Goal: Navigation & Orientation: Find specific page/section

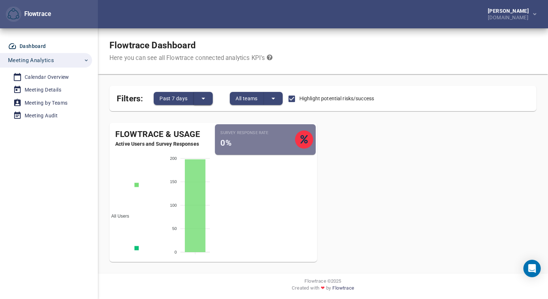
click at [204, 99] on icon "split button" at bounding box center [203, 98] width 9 height 9
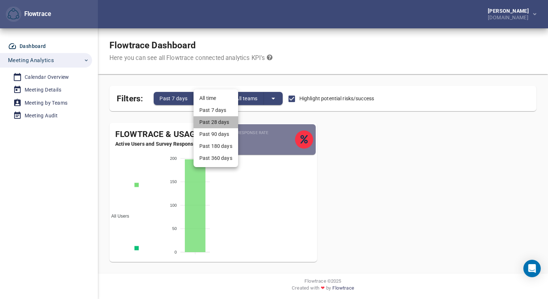
click at [213, 123] on li "Past 28 days" at bounding box center [216, 122] width 45 height 12
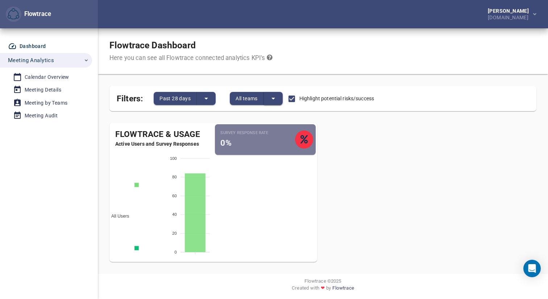
click at [275, 99] on icon "split button" at bounding box center [273, 98] width 9 height 9
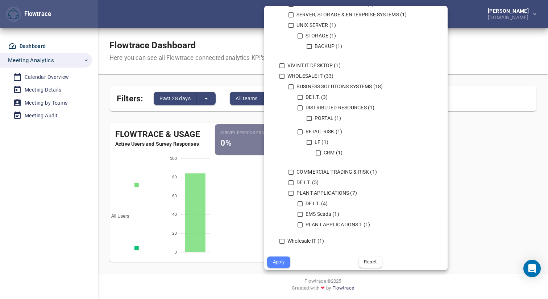
scroll to position [719, 0]
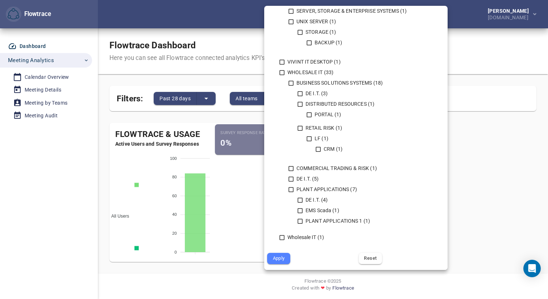
click at [38, 77] on div at bounding box center [274, 149] width 548 height 299
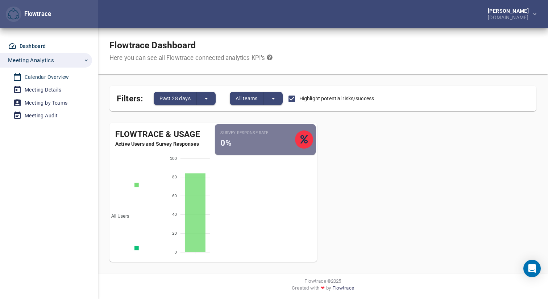
click at [39, 77] on div "Calendar Overview" at bounding box center [47, 77] width 45 height 9
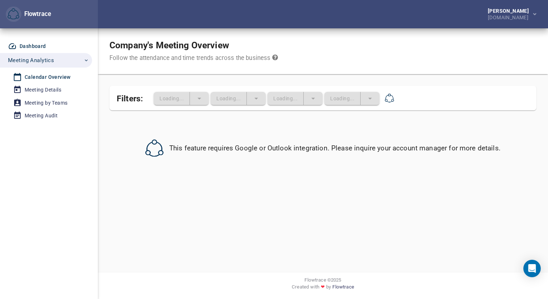
click at [33, 46] on div "Dashboard" at bounding box center [33, 46] width 26 height 9
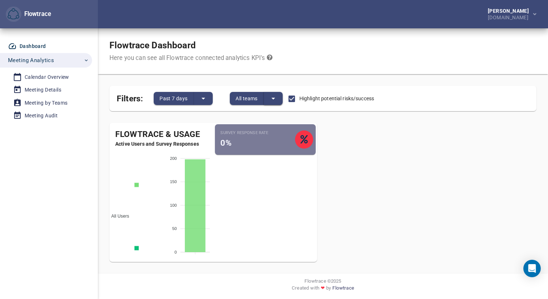
click at [275, 99] on icon "split button" at bounding box center [273, 98] width 9 height 9
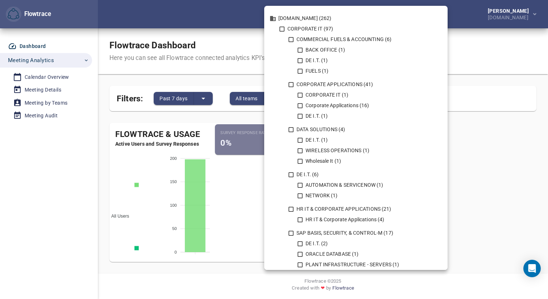
click at [50, 77] on div at bounding box center [274, 149] width 548 height 299
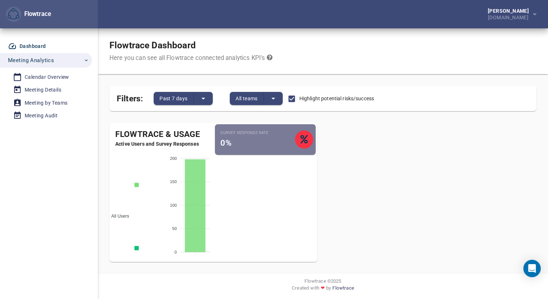
click at [50, 77] on div "Calendar Overview" at bounding box center [47, 77] width 45 height 9
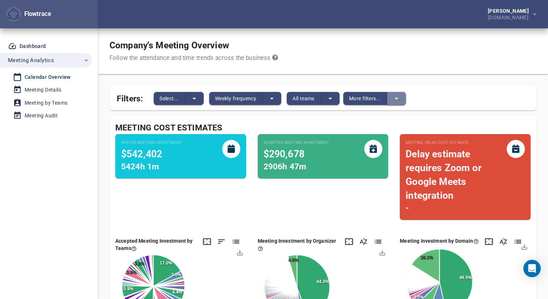
click at [400, 97] on icon "split button" at bounding box center [396, 98] width 9 height 9
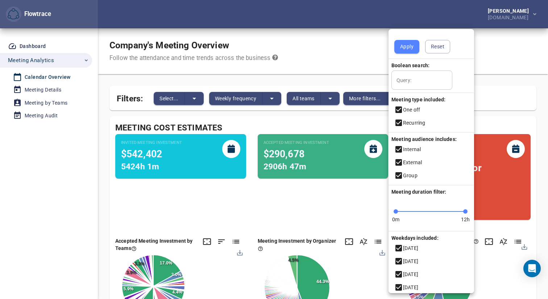
click at [45, 143] on div at bounding box center [274, 149] width 548 height 299
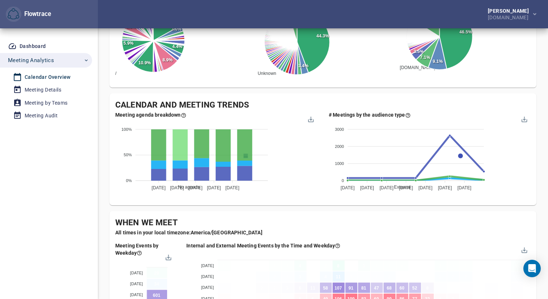
scroll to position [246, 0]
click at [52, 91] on div "Meeting Details" at bounding box center [43, 89] width 37 height 9
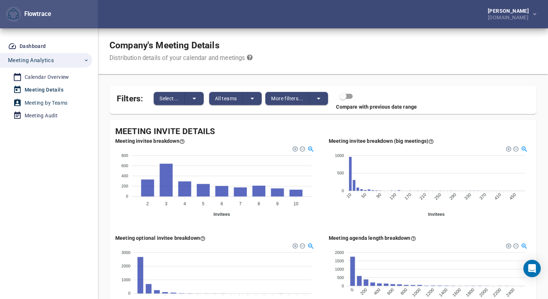
click at [50, 105] on div "Meeting by Teams" at bounding box center [46, 102] width 43 height 9
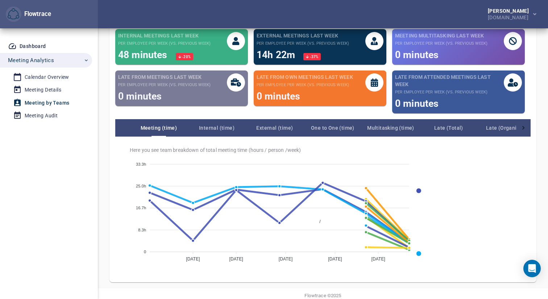
scroll to position [108, 0]
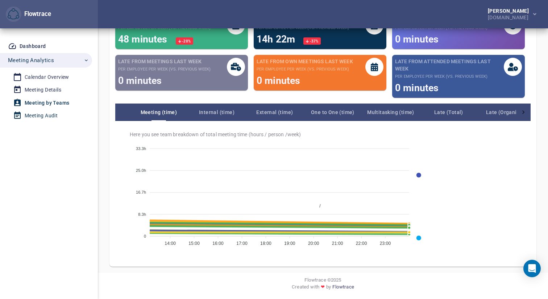
click at [33, 118] on div "Meeting Audit" at bounding box center [41, 115] width 33 height 9
